Goal: Task Accomplishment & Management: Complete application form

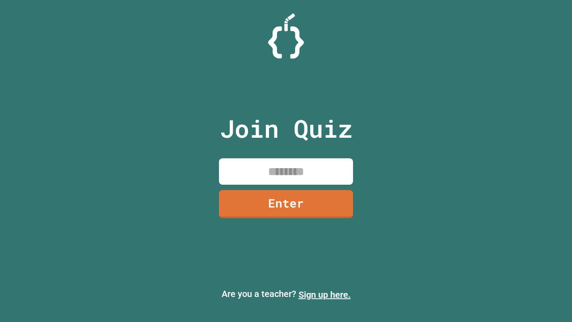
click at [324, 295] on link "Sign up here." at bounding box center [325, 294] width 52 height 11
